Goal: Task Accomplishment & Management: Use online tool/utility

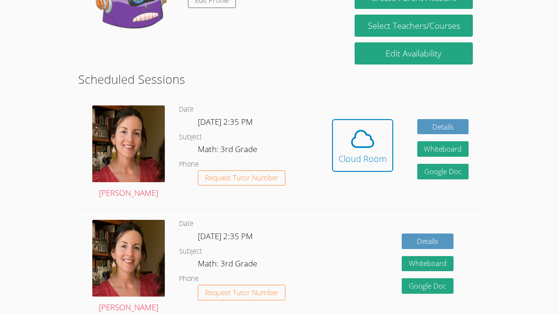
scroll to position [201, 0]
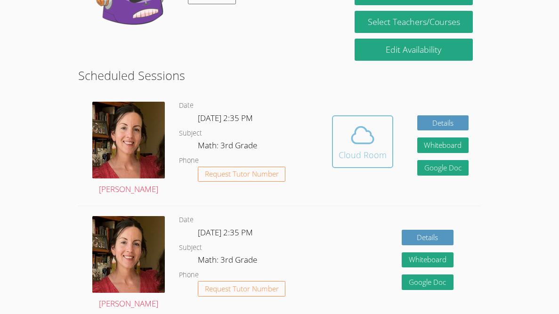
click at [365, 139] on icon at bounding box center [363, 135] width 26 height 26
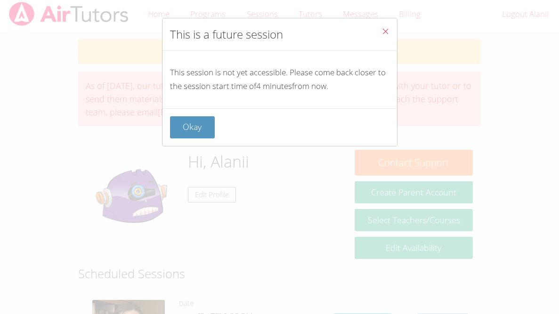
scroll to position [0, 0]
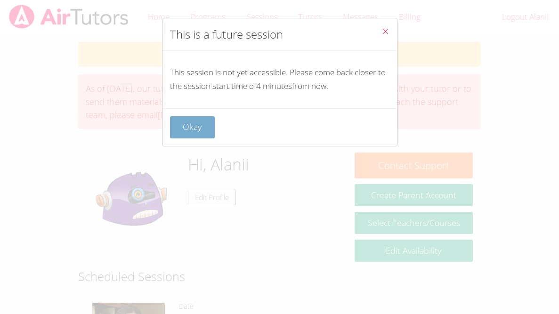
click at [209, 138] on button "Okay" at bounding box center [192, 127] width 45 height 22
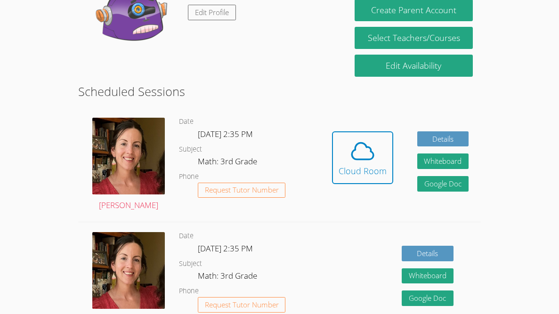
click at [202, 128] on dd "[DATE] 2:35 PM" at bounding box center [226, 136] width 57 height 16
click at [373, 156] on icon at bounding box center [363, 151] width 26 height 26
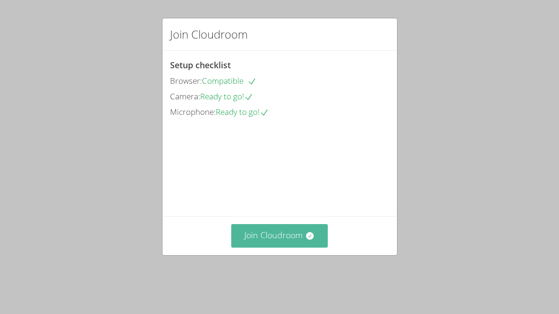
click at [302, 240] on button "Join Cloudroom" at bounding box center [279, 235] width 97 height 23
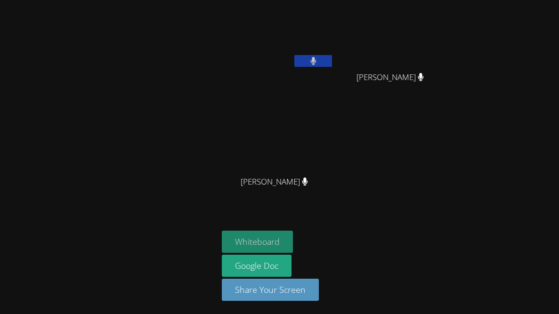
click at [274, 240] on button "Whiteboard" at bounding box center [257, 242] width 71 height 22
